Goal: Transaction & Acquisition: Purchase product/service

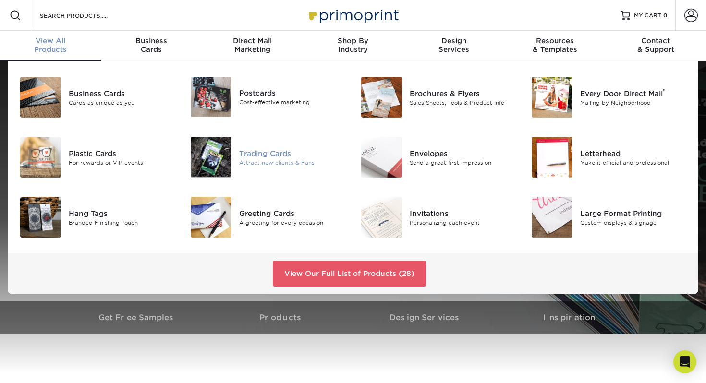
click at [250, 153] on div "Trading Cards" at bounding box center [292, 153] width 107 height 11
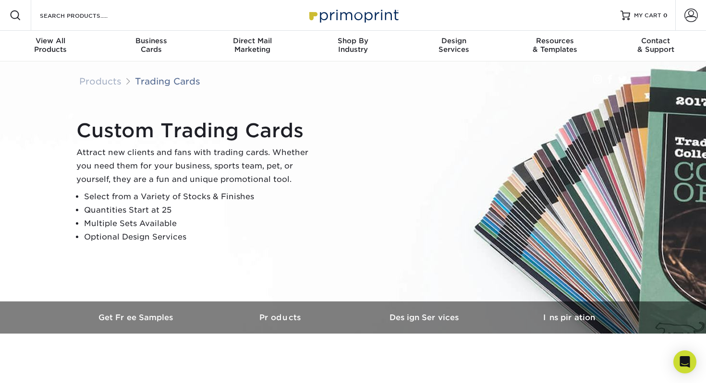
scroll to position [0, 0]
click at [189, 80] on link "Trading Cards" at bounding box center [167, 80] width 65 height 11
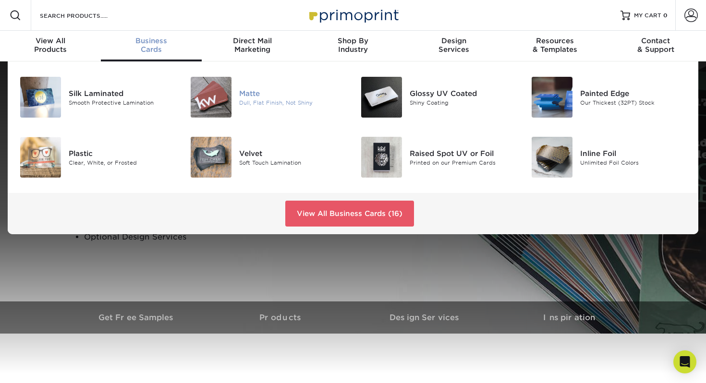
click at [213, 94] on img at bounding box center [211, 97] width 41 height 41
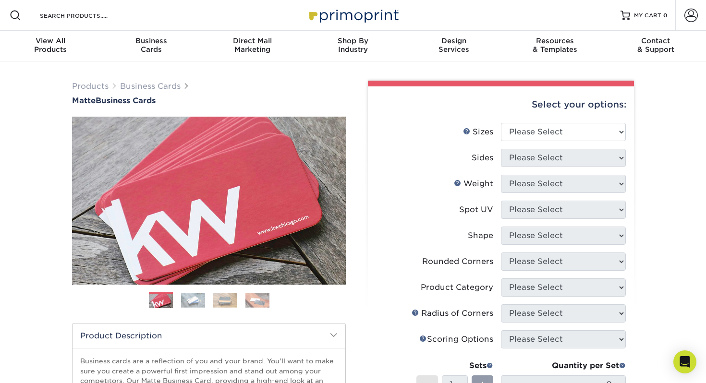
click at [244, 12] on div "Resources Menu Search Products Account SIGN IN CREATE AN ACCOUNT forgot passwor…" at bounding box center [353, 15] width 706 height 31
click at [180, 14] on div "Resources Menu Search Products Account SIGN IN CREATE AN ACCOUNT forgot passwor…" at bounding box center [353, 15] width 706 height 31
click at [60, 13] on input "Search Products" at bounding box center [86, 16] width 94 height 12
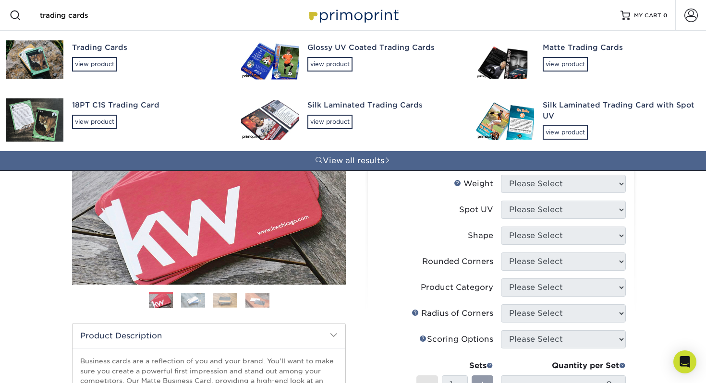
type input "trading cards"
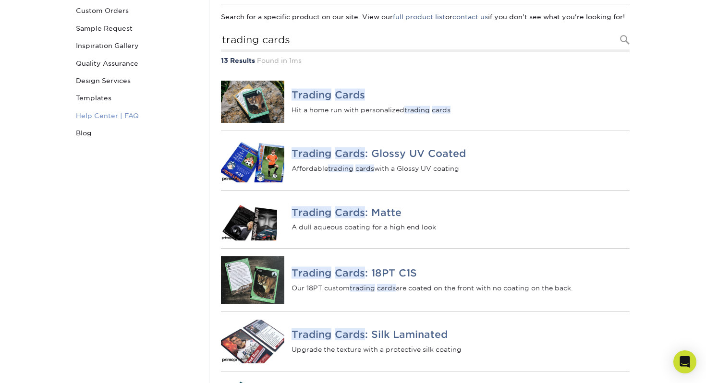
scroll to position [119, 0]
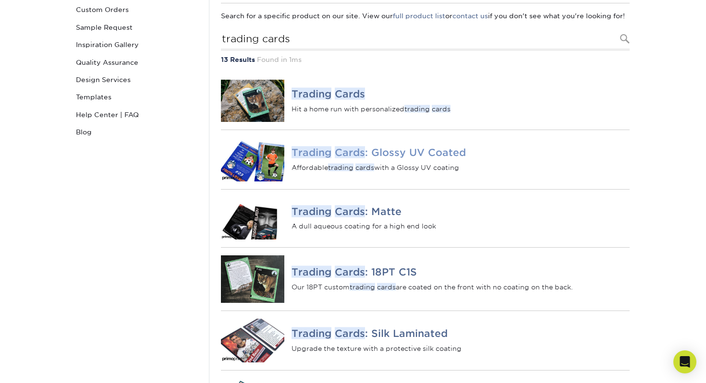
click at [314, 159] on em "Trading" at bounding box center [312, 153] width 40 height 12
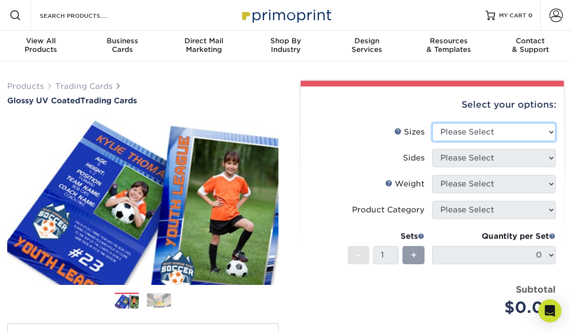
click at [485, 132] on select "Please Select 2.5" x 3.5"" at bounding box center [493, 132] width 123 height 18
select select "2.50x3.50"
click at [432, 123] on select "Please Select 2.5" x 3.5"" at bounding box center [493, 132] width 123 height 18
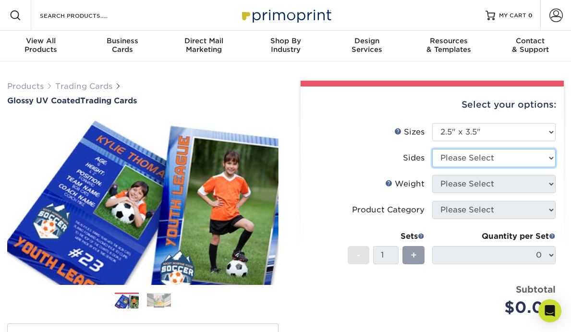
click at [480, 159] on select "Please Select Print Both Sides Print Front Only" at bounding box center [493, 158] width 123 height 18
select select "13abbda7-1d64-4f25-8bb2-c179b224825d"
click at [432, 149] on select "Please Select Print Both Sides Print Front Only" at bounding box center [493, 158] width 123 height 18
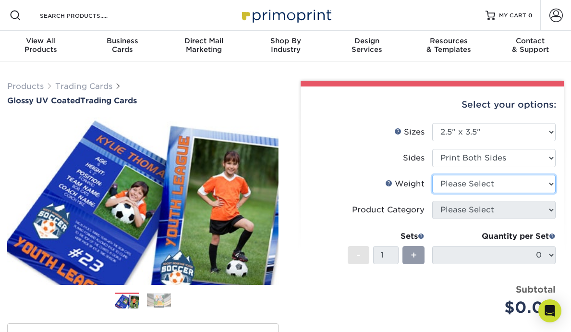
click at [478, 184] on select "Please Select 16PT 14PT 18PT C1S" at bounding box center [493, 184] width 123 height 18
select select "18PTC1S"
click at [432, 175] on select "Please Select 16PT 14PT 18PT C1S" at bounding box center [493, 184] width 123 height 18
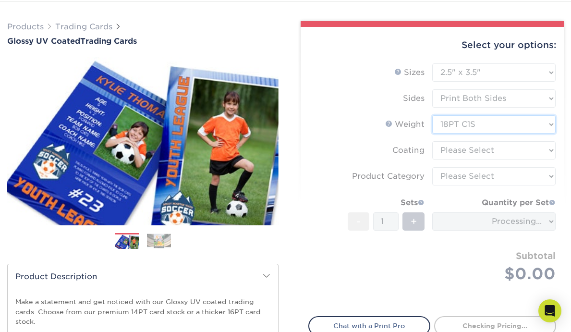
scroll to position [64, 0]
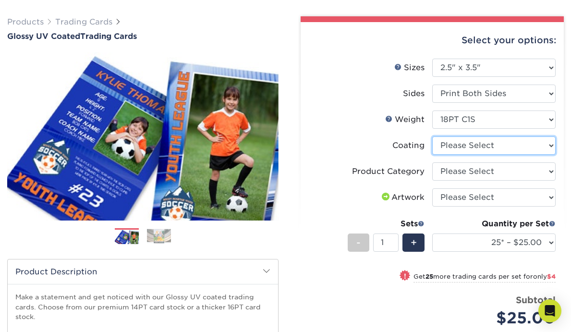
click at [474, 147] on select at bounding box center [493, 145] width 123 height 18
click at [432, 136] on select at bounding box center [493, 145] width 123 height 18
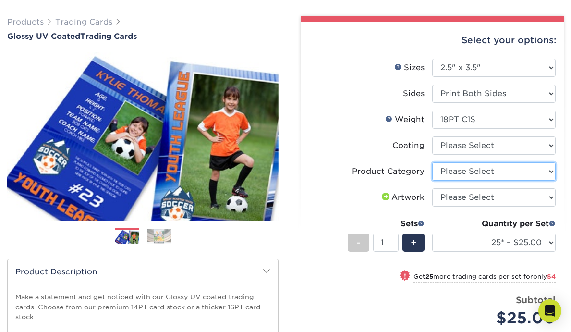
click at [475, 172] on select "Please Select Trading Cards" at bounding box center [493, 171] width 123 height 18
select select "c2f9bce9-36c2-409d-b101-c29d9d031e18"
click at [432, 162] on select "Please Select Trading Cards" at bounding box center [493, 171] width 123 height 18
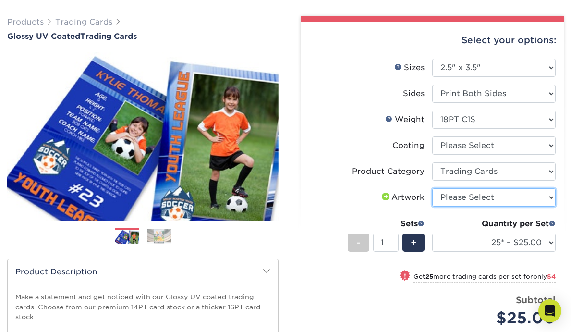
click at [477, 194] on select "Please Select I will upload files I need a design - $100" at bounding box center [493, 197] width 123 height 18
select select "upload"
click at [432, 188] on select "Please Select I will upload files I need a design - $100" at bounding box center [493, 197] width 123 height 18
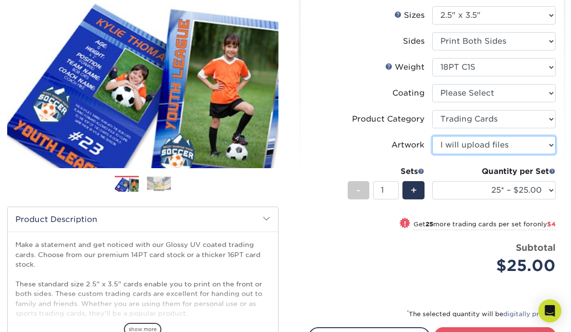
scroll to position [118, 0]
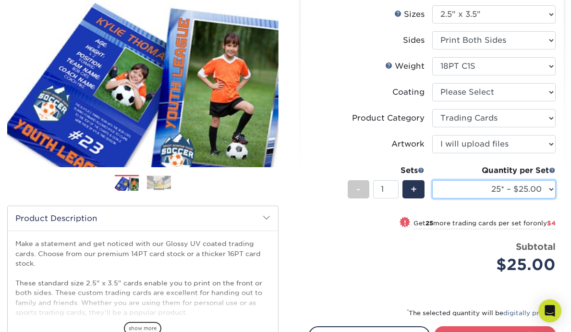
click at [548, 186] on select "25* – $25.00 50* – $29.00 75* – $37.00 100* – $41.00 250* – $48.00 500 – $58.00…" at bounding box center [493, 189] width 123 height 18
select select "50* – $29.00"
click at [432, 180] on select "25* – $25.00 50* – $29.00 75* – $37.00 100* – $41.00 250* – $48.00 500 – $58.00…" at bounding box center [493, 189] width 123 height 18
click at [419, 194] on div "+" at bounding box center [414, 189] width 22 height 18
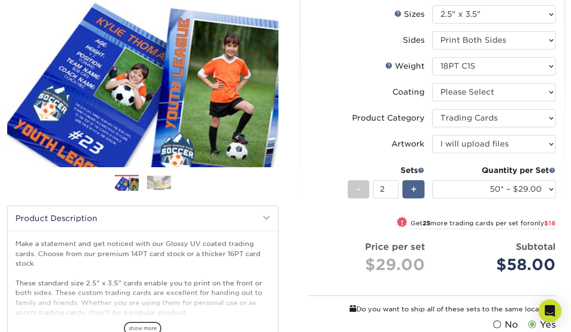
click at [419, 194] on div "+" at bounding box center [414, 189] width 22 height 18
click at [411, 191] on span "+" at bounding box center [414, 189] width 6 height 14
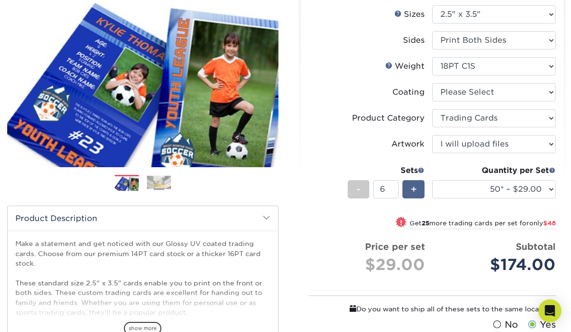
type input "7"
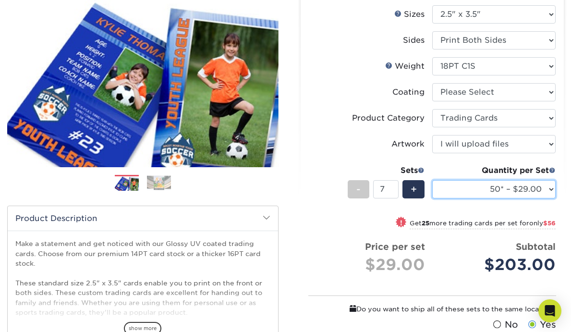
click at [548, 188] on select "25* – $25.00 50* – $29.00 75* – $37.00 100* – $41.00 250* – $48.00 500 – $58.00…" at bounding box center [493, 189] width 123 height 18
select select "75* – $37.00"
click at [432, 180] on select "25* – $25.00 50* – $29.00 75* – $37.00 100* – $41.00 250* – $48.00 500 – $58.00…" at bounding box center [493, 189] width 123 height 18
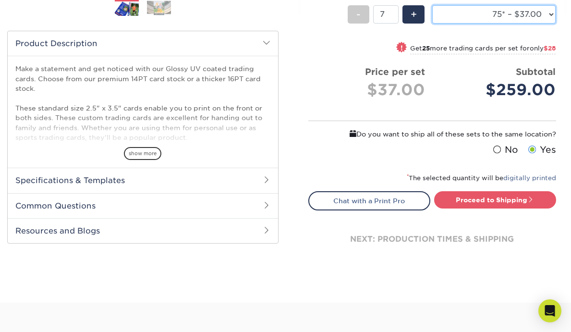
scroll to position [294, 0]
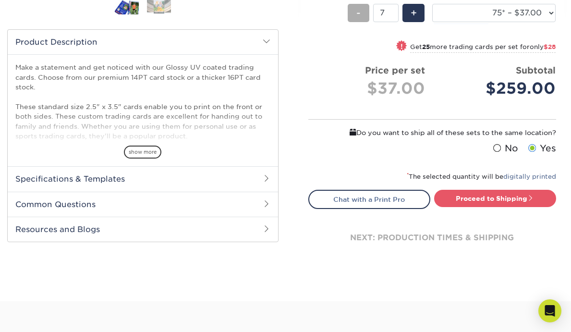
click at [359, 14] on span "-" at bounding box center [358, 13] width 4 height 14
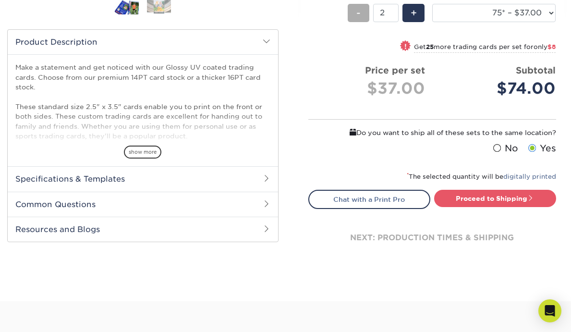
click at [359, 14] on span "-" at bounding box center [358, 13] width 4 height 14
type input "1"
click at [359, 14] on span "-" at bounding box center [358, 13] width 4 height 14
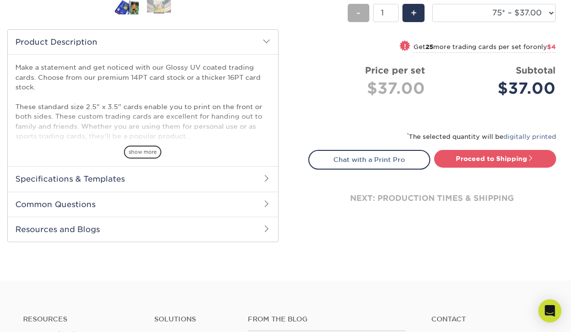
click at [359, 14] on span "-" at bounding box center [358, 13] width 4 height 14
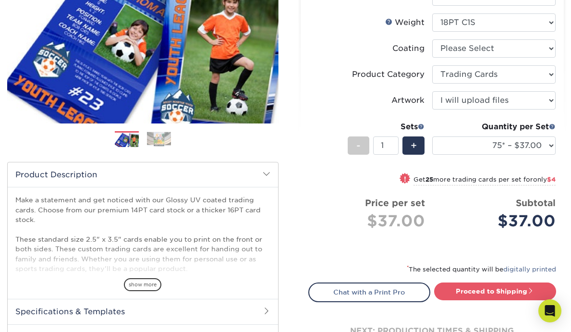
scroll to position [139, 0]
